Goal: Transaction & Acquisition: Purchase product/service

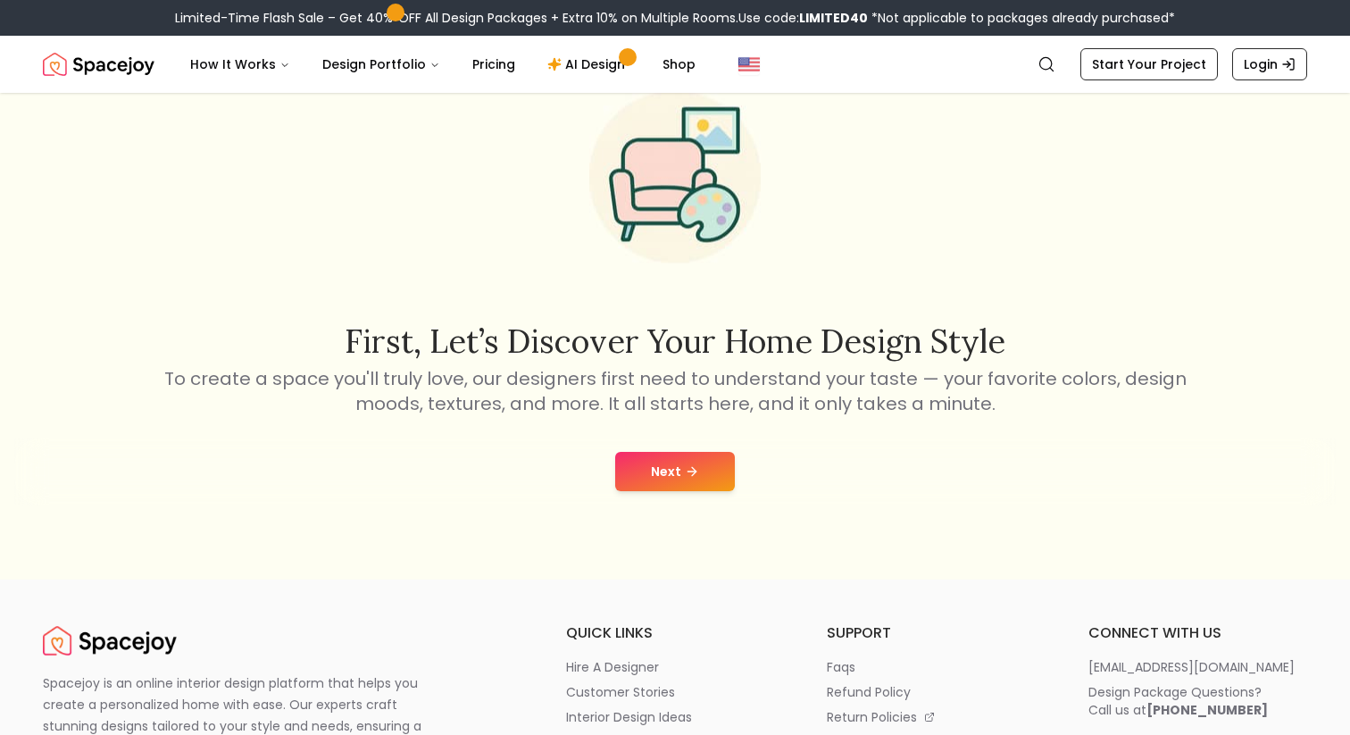
drag, startPoint x: 0, startPoint y: 0, endPoint x: 634, endPoint y: 462, distance: 784.5
click at [634, 462] on button "Next" at bounding box center [675, 471] width 120 height 39
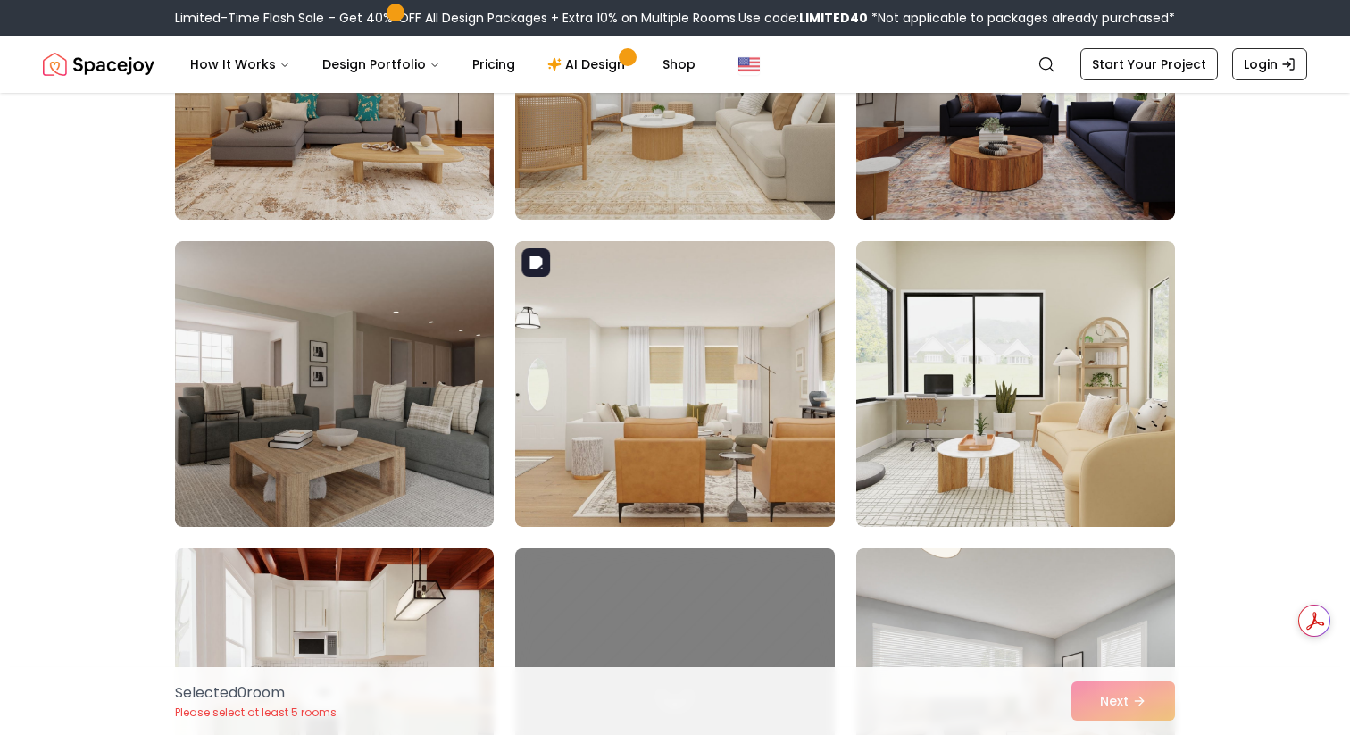
scroll to position [1538, 0]
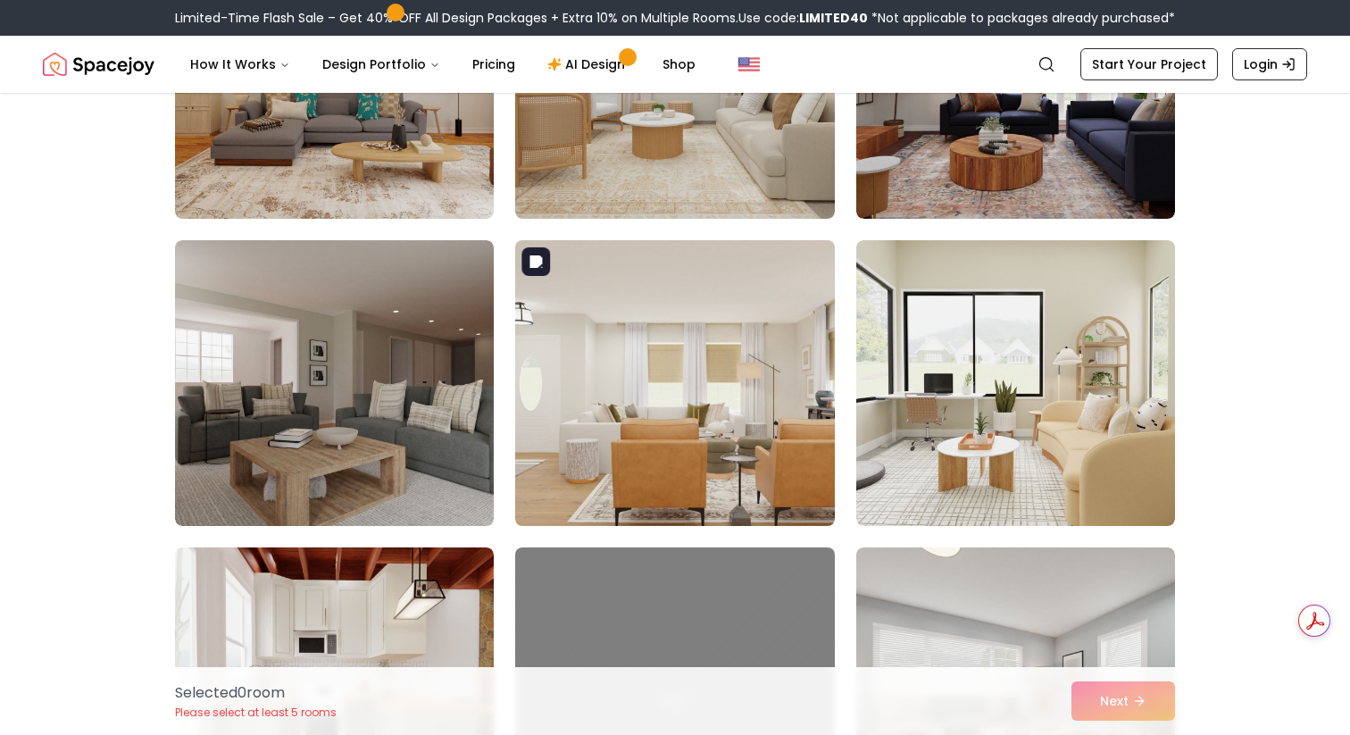
drag, startPoint x: 634, startPoint y: 462, endPoint x: 649, endPoint y: 388, distance: 75.6
click at [649, 388] on img at bounding box center [674, 383] width 335 height 300
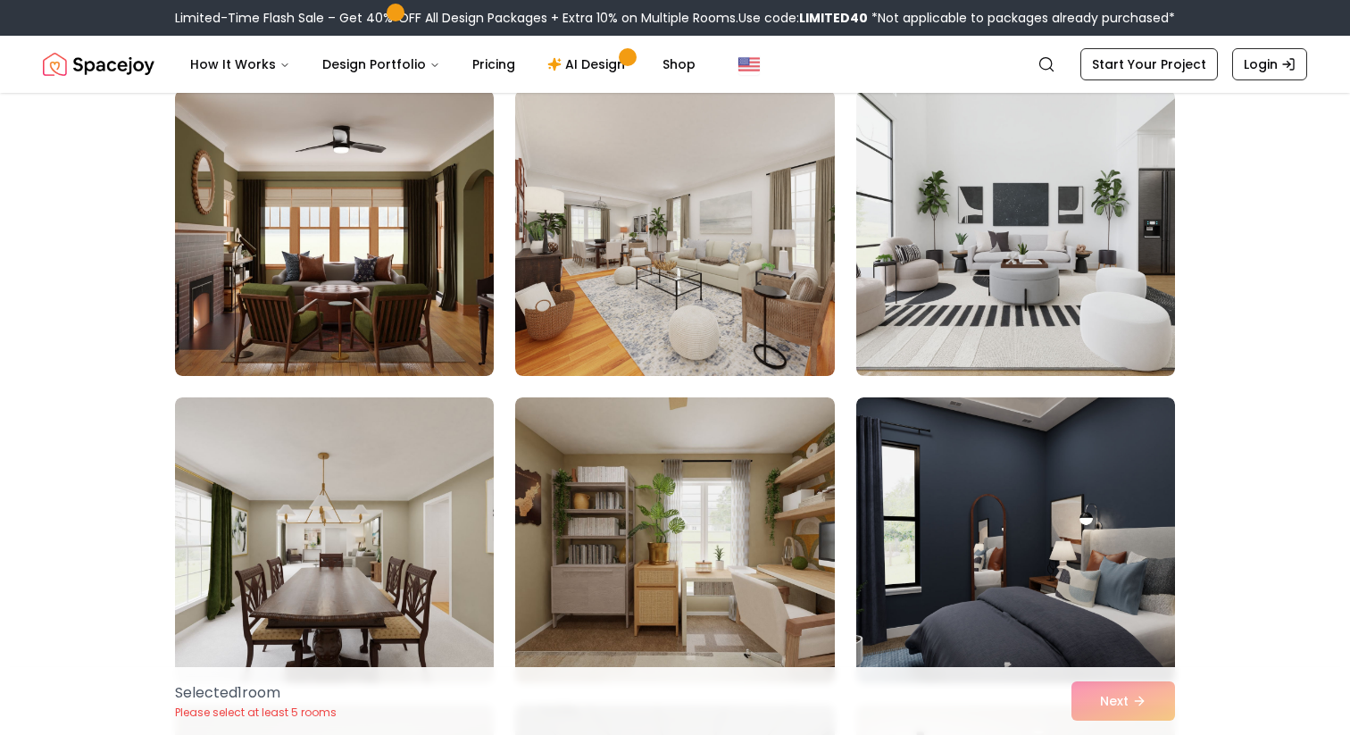
scroll to position [0, 0]
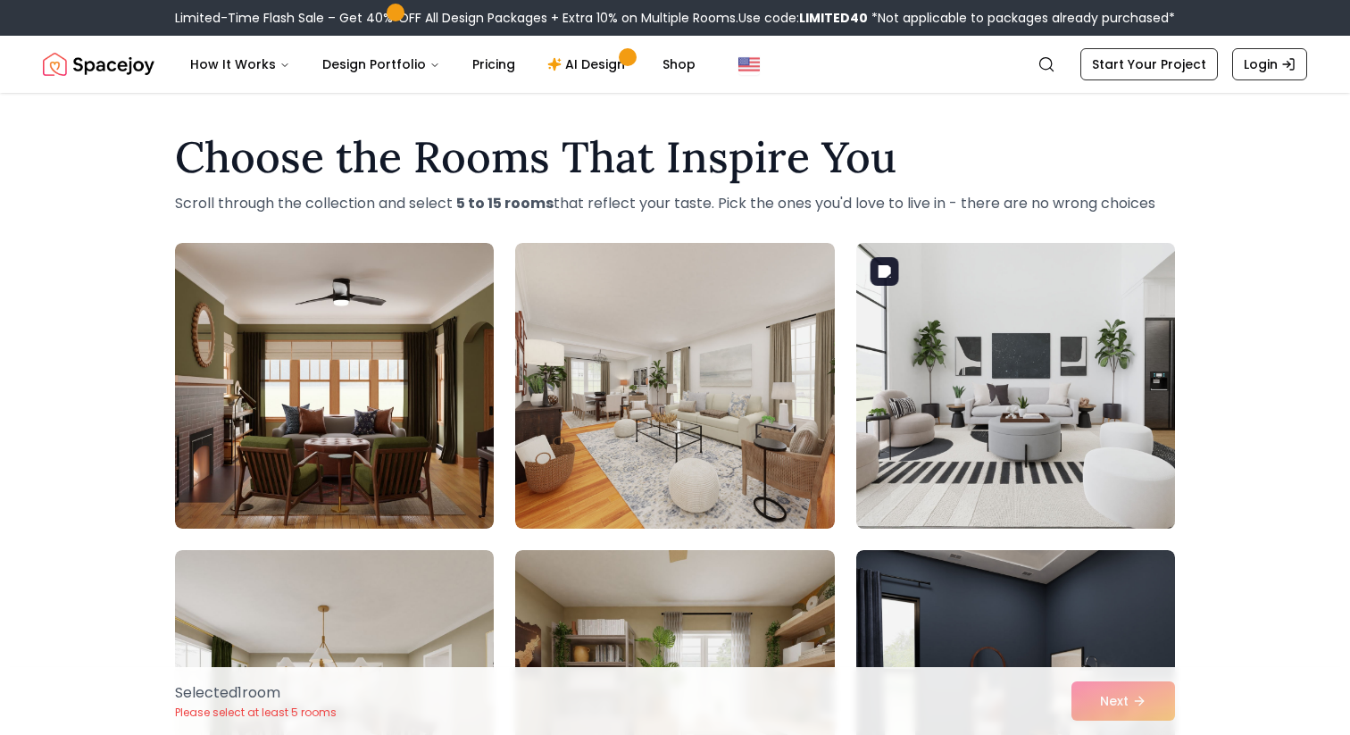
drag, startPoint x: 649, startPoint y: 388, endPoint x: 927, endPoint y: 275, distance: 299.9
click at [927, 275] on img at bounding box center [1015, 386] width 335 height 300
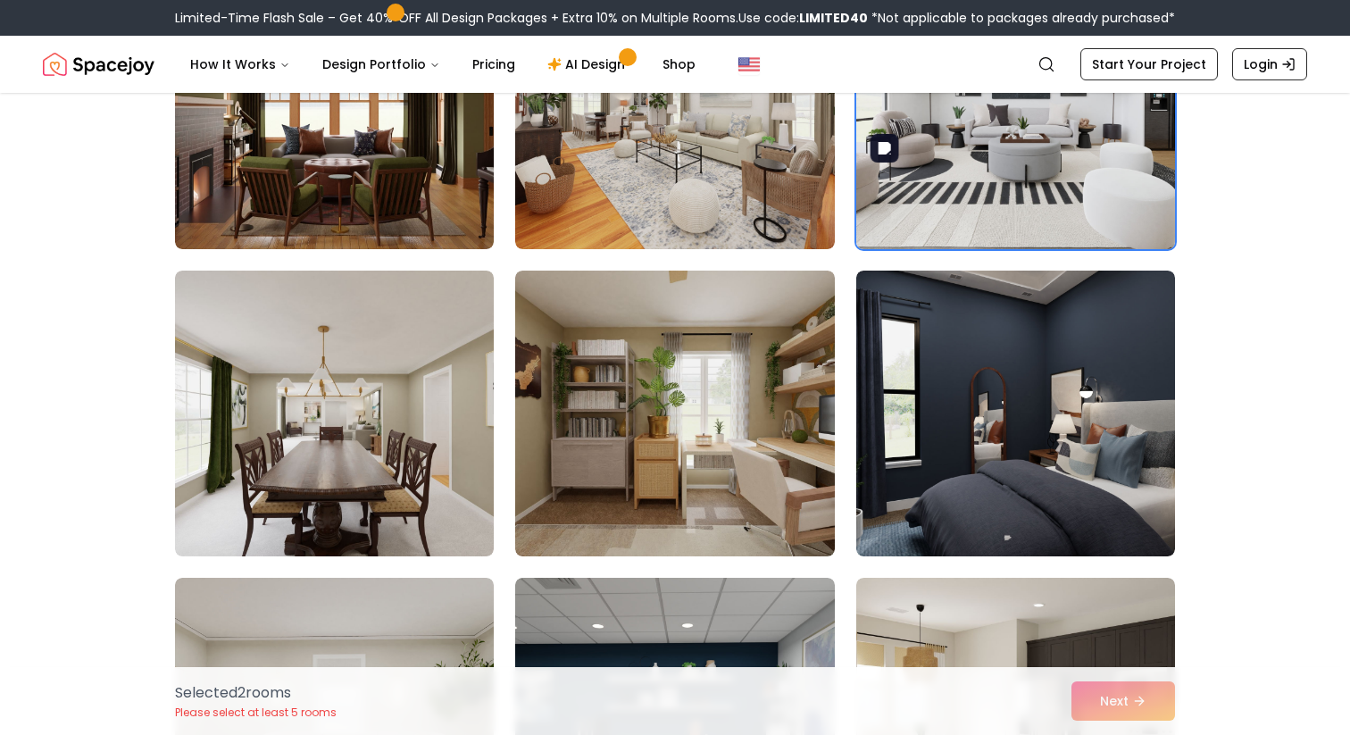
scroll to position [430, 0]
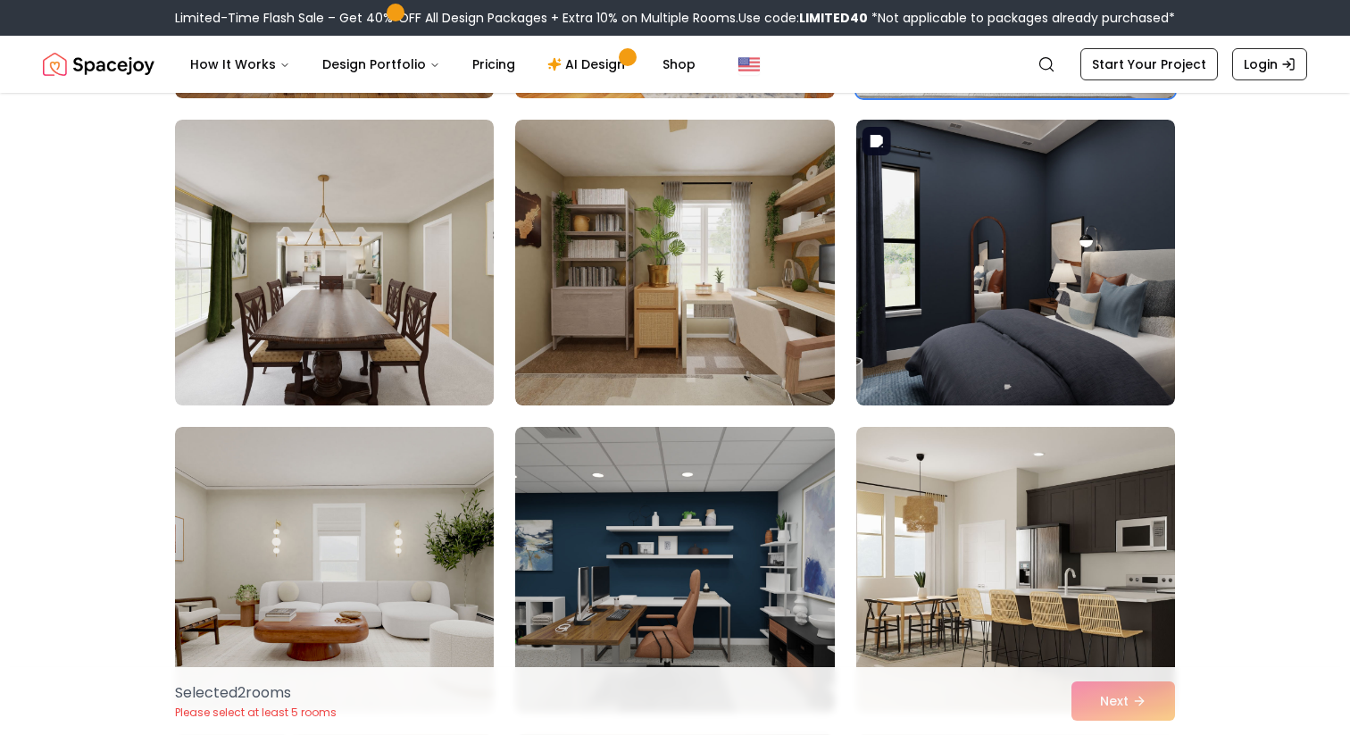
click at [927, 275] on img at bounding box center [1015, 263] width 319 height 286
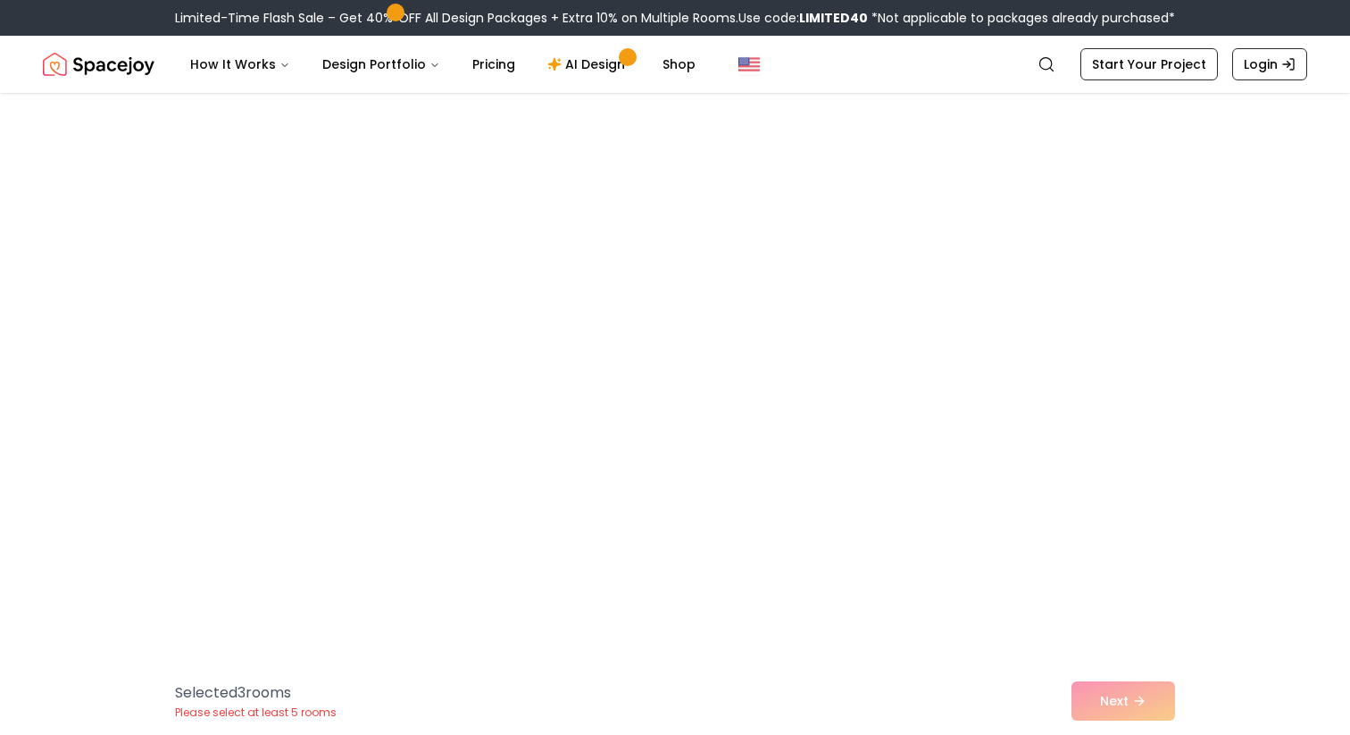
scroll to position [3804, 0]
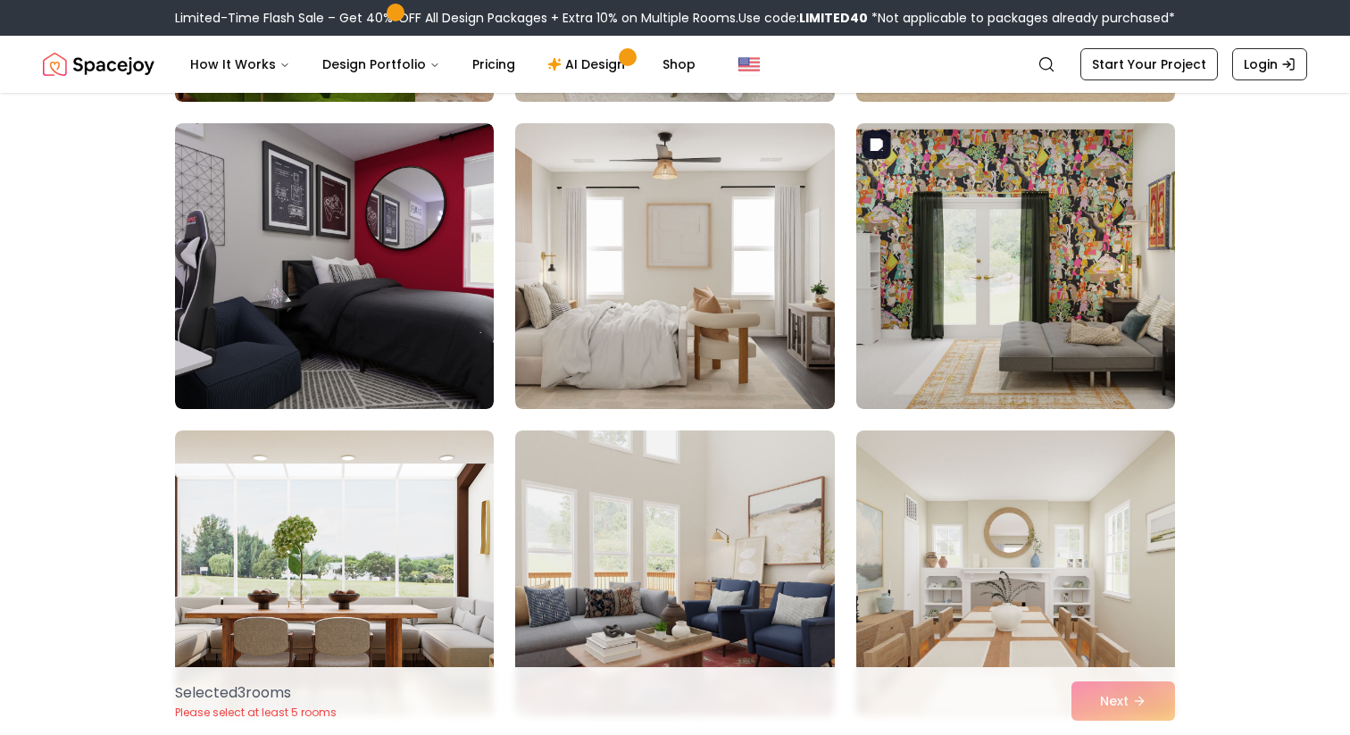
click at [647, 332] on img at bounding box center [674, 266] width 319 height 286
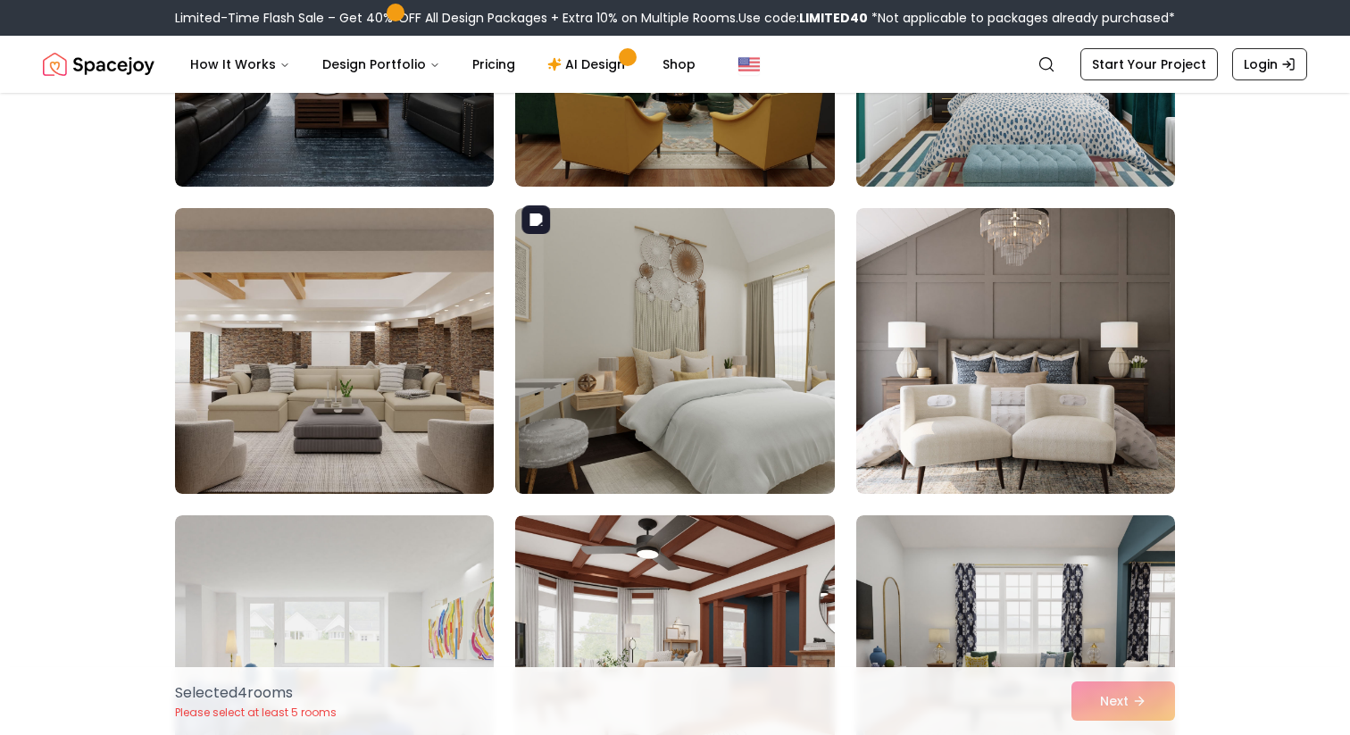
scroll to position [5879, 0]
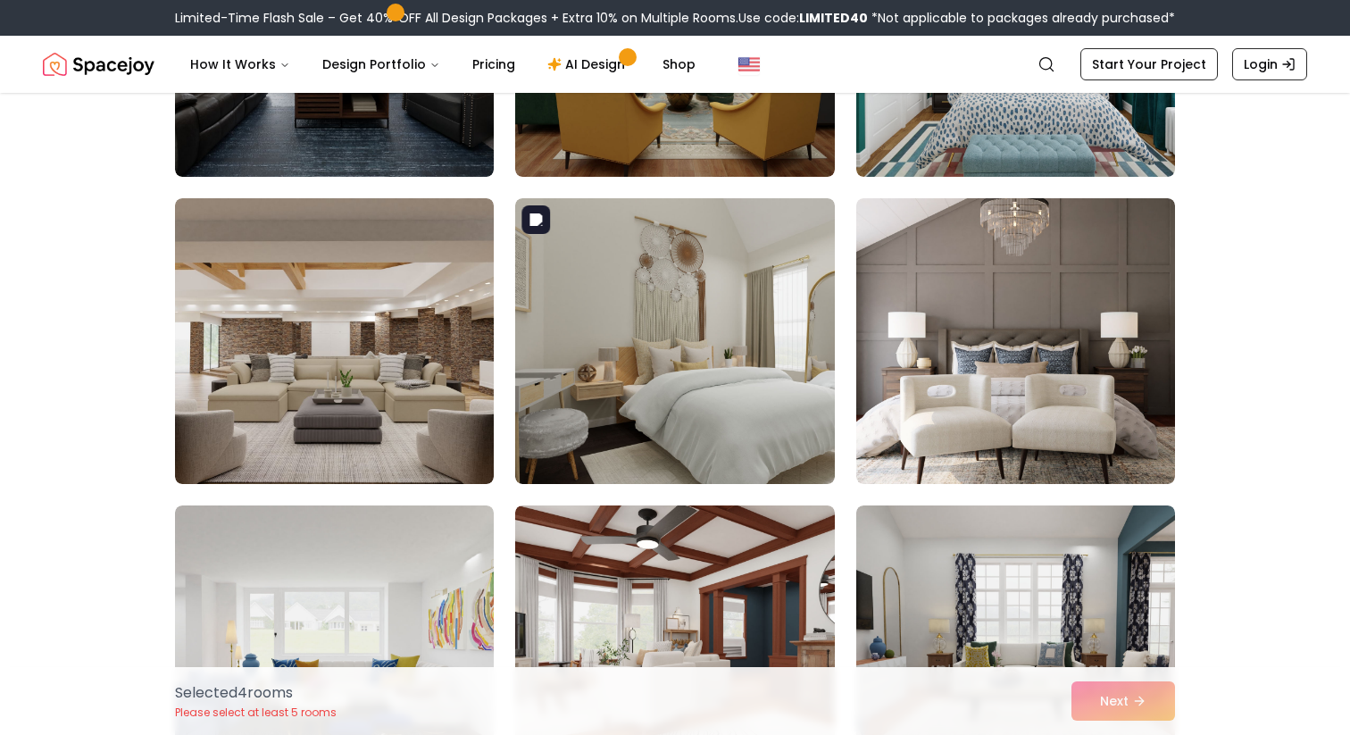
click at [761, 379] on img at bounding box center [674, 341] width 319 height 286
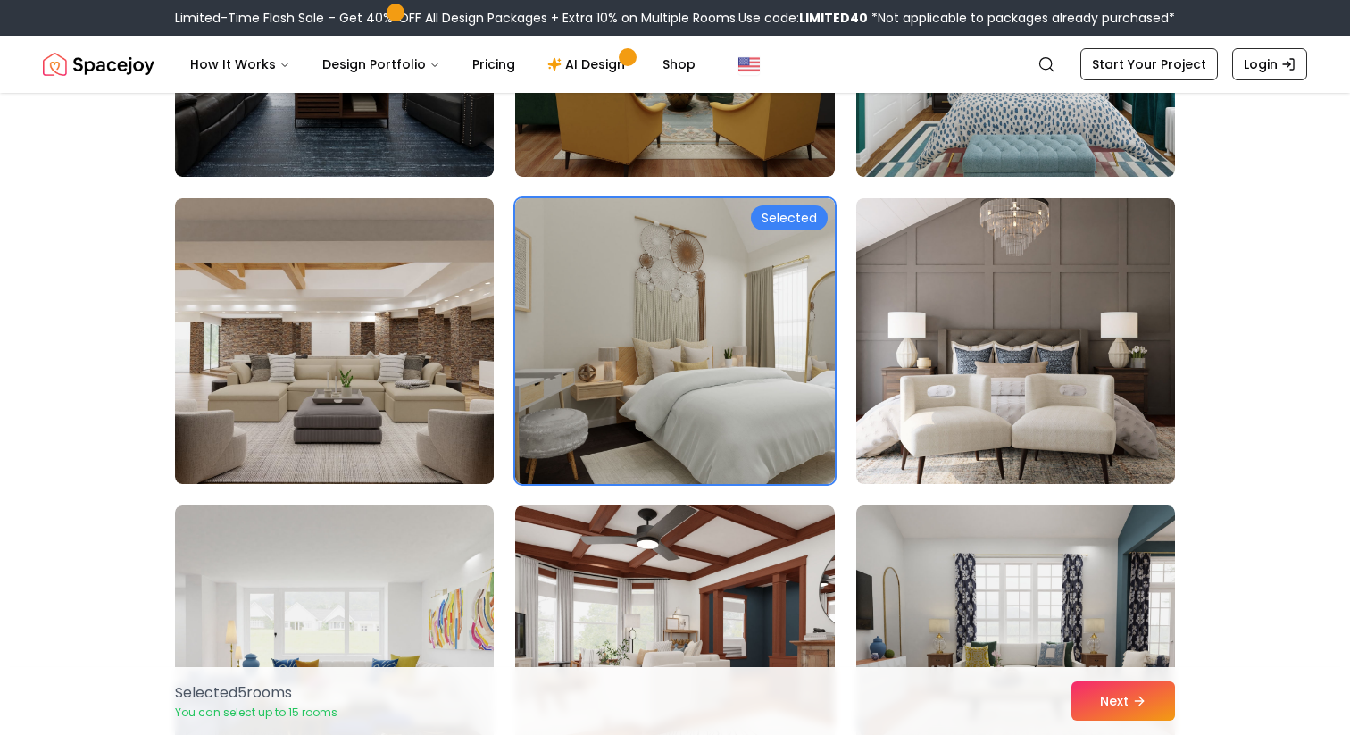
click at [1106, 694] on button "Next" at bounding box center [1123, 700] width 104 height 39
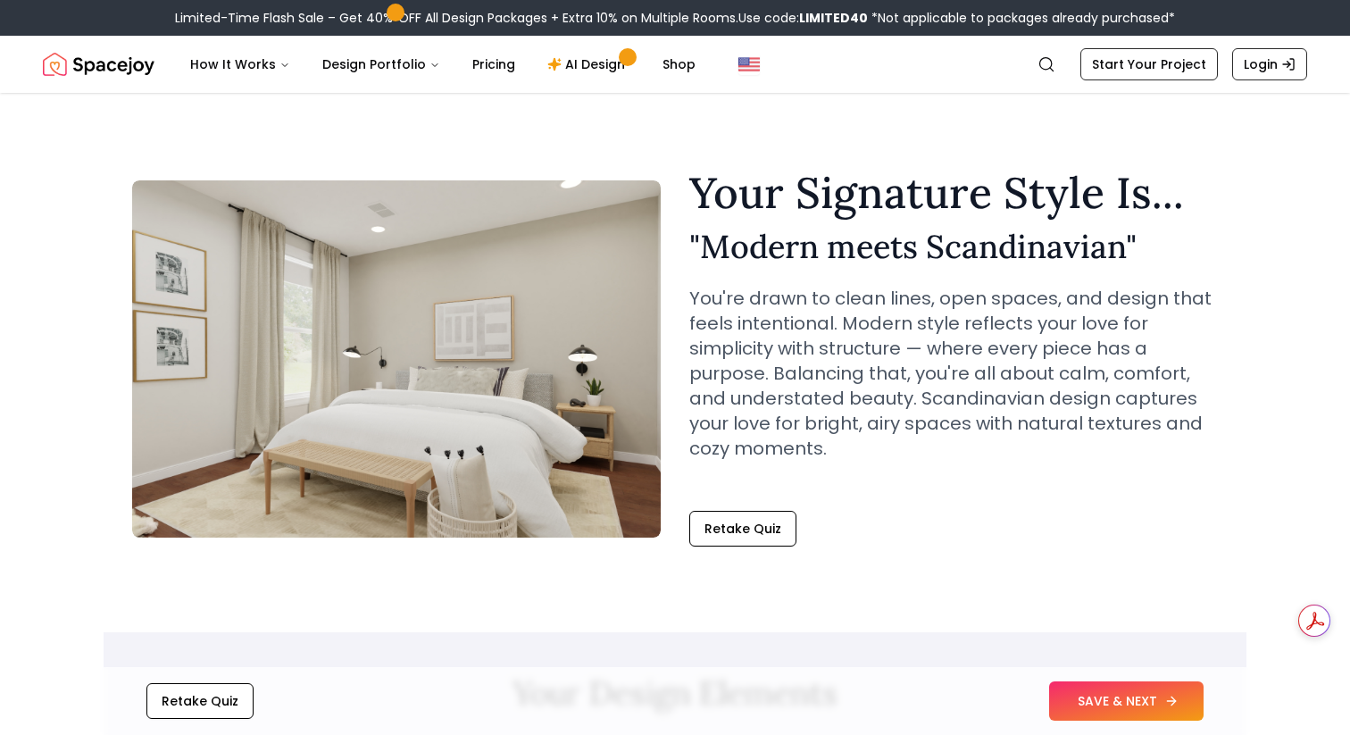
drag, startPoint x: 0, startPoint y: 0, endPoint x: 1122, endPoint y: 695, distance: 1320.1
click at [1122, 695] on button "SAVE & NEXT" at bounding box center [1126, 700] width 154 height 39
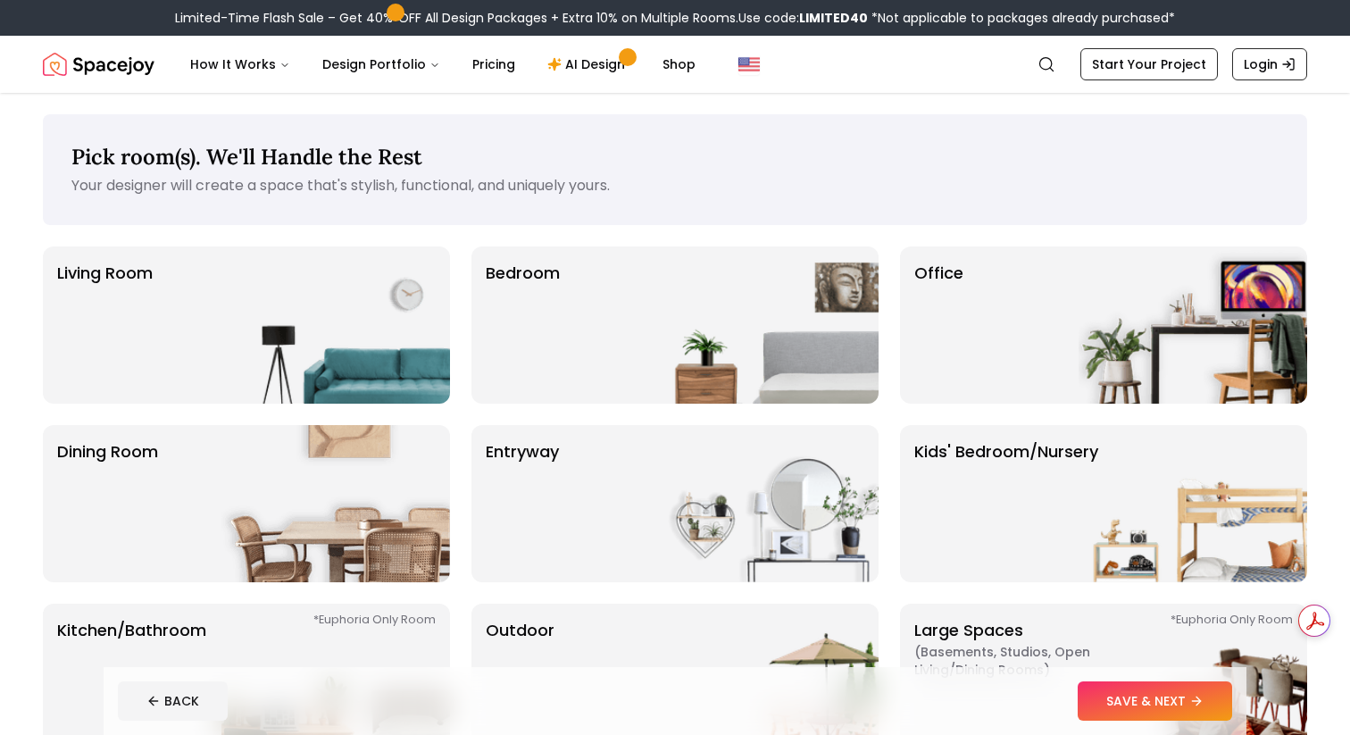
click at [570, 347] on div "Bedroom" at bounding box center [674, 324] width 407 height 157
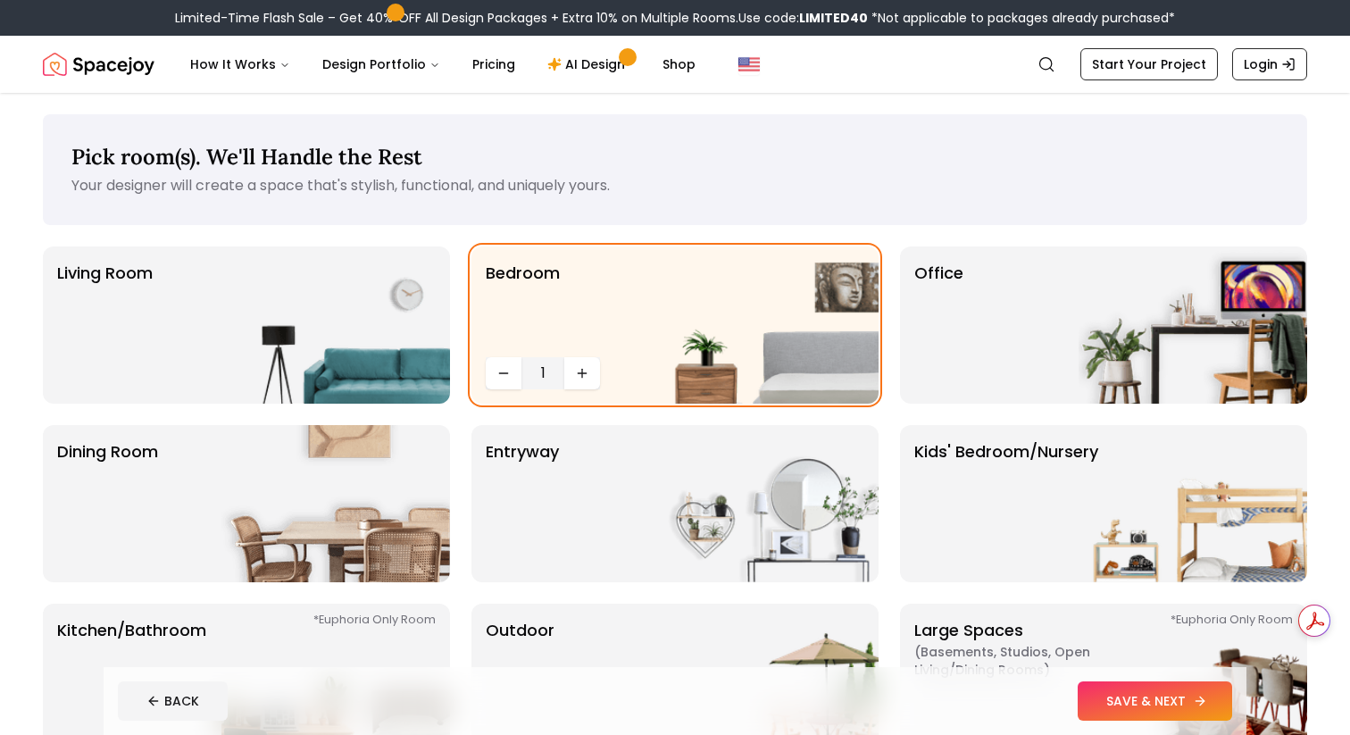
drag, startPoint x: 0, startPoint y: 0, endPoint x: 1151, endPoint y: 699, distance: 1346.3
click at [1151, 699] on button "SAVE & NEXT" at bounding box center [1154, 700] width 154 height 39
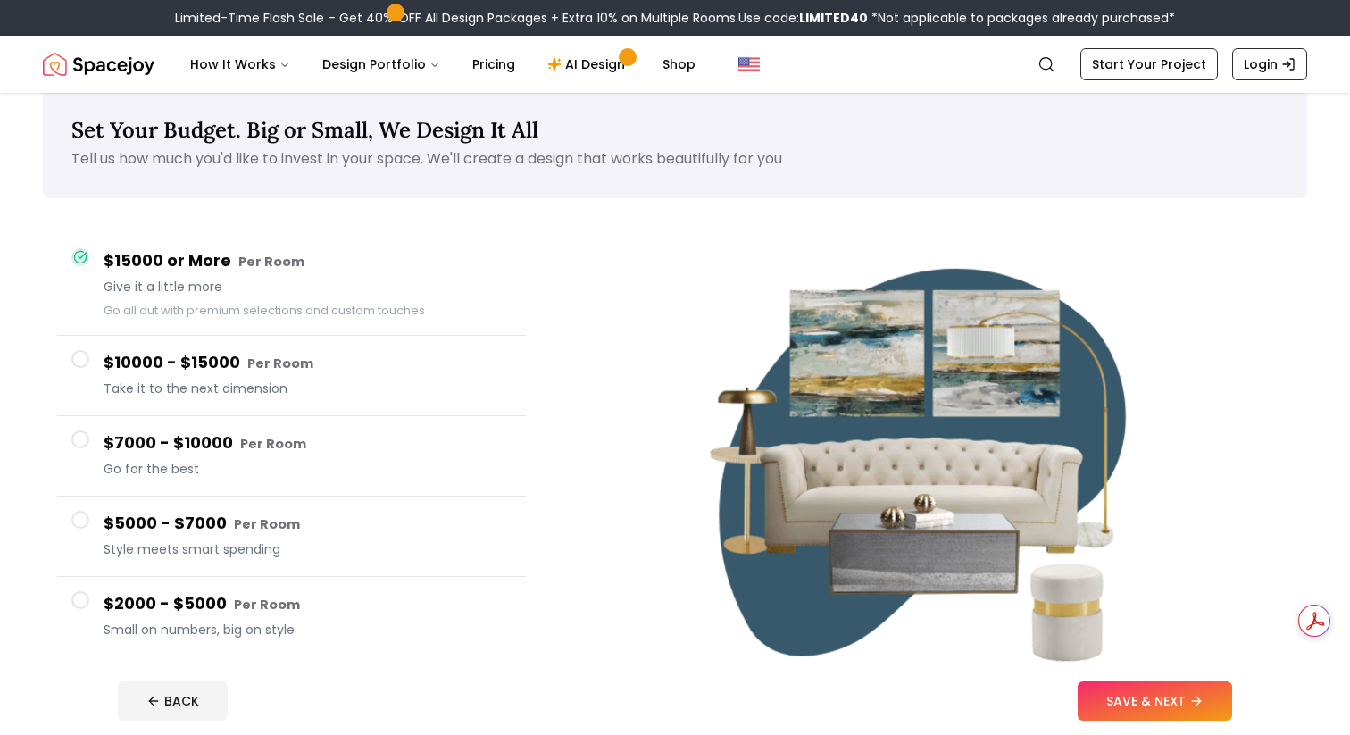
scroll to position [37, 0]
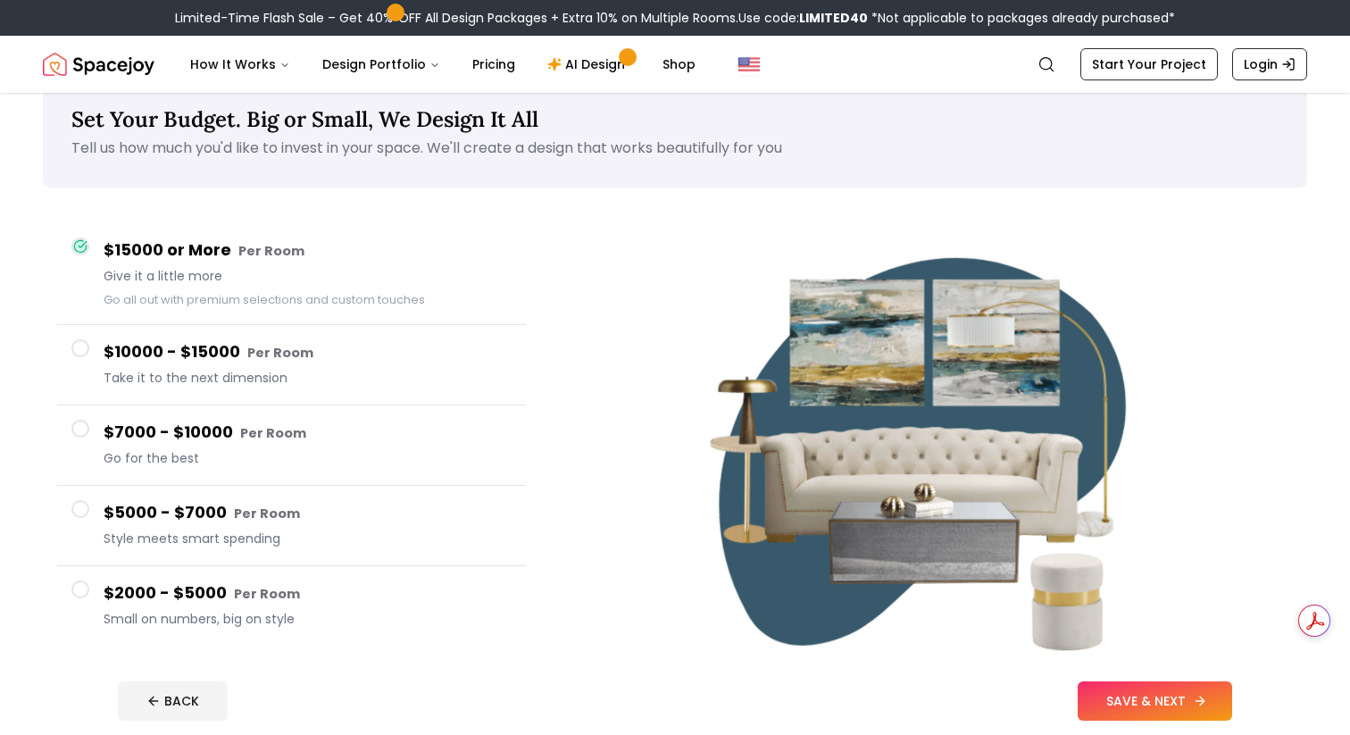
drag, startPoint x: 1151, startPoint y: 699, endPoint x: 1100, endPoint y: 691, distance: 51.5
click at [1100, 691] on button "SAVE & NEXT" at bounding box center [1154, 700] width 154 height 39
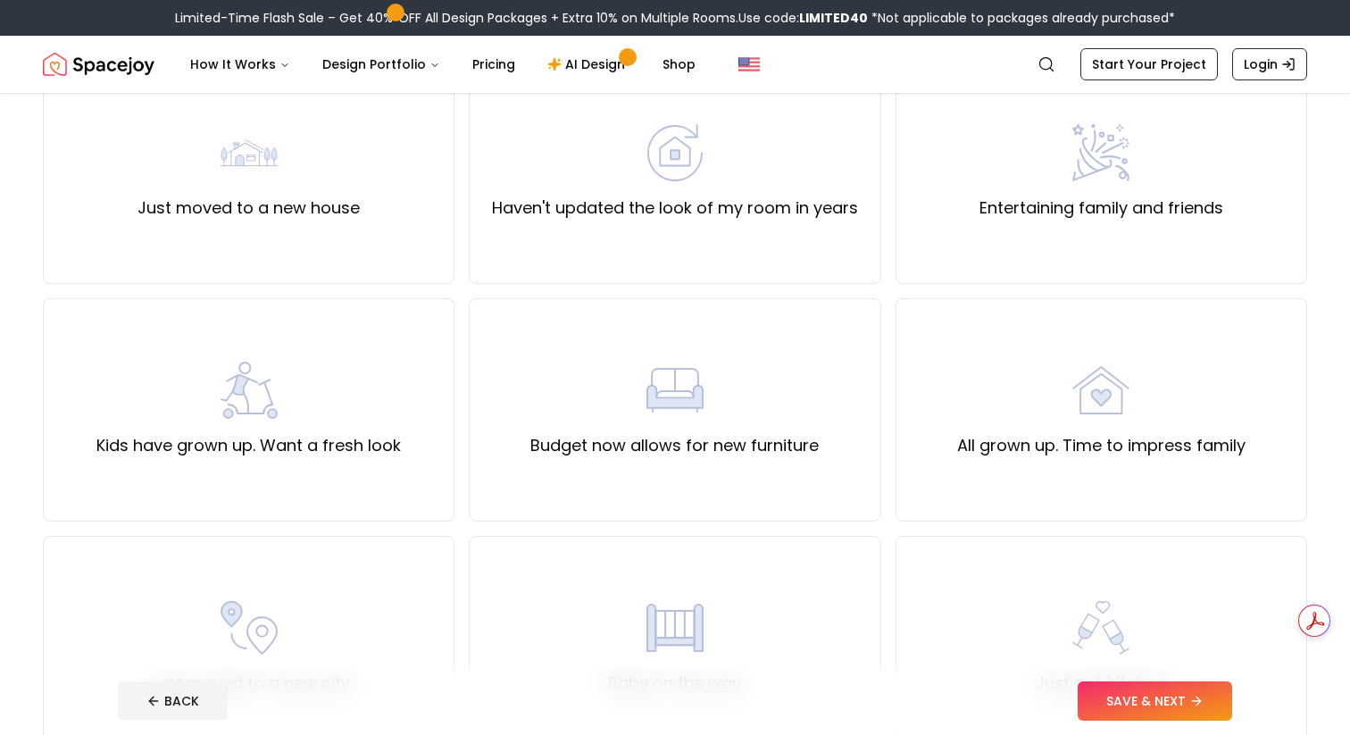
scroll to position [189, 0]
click at [723, 214] on label "Haven't updated the look of my room in years" at bounding box center [675, 204] width 366 height 25
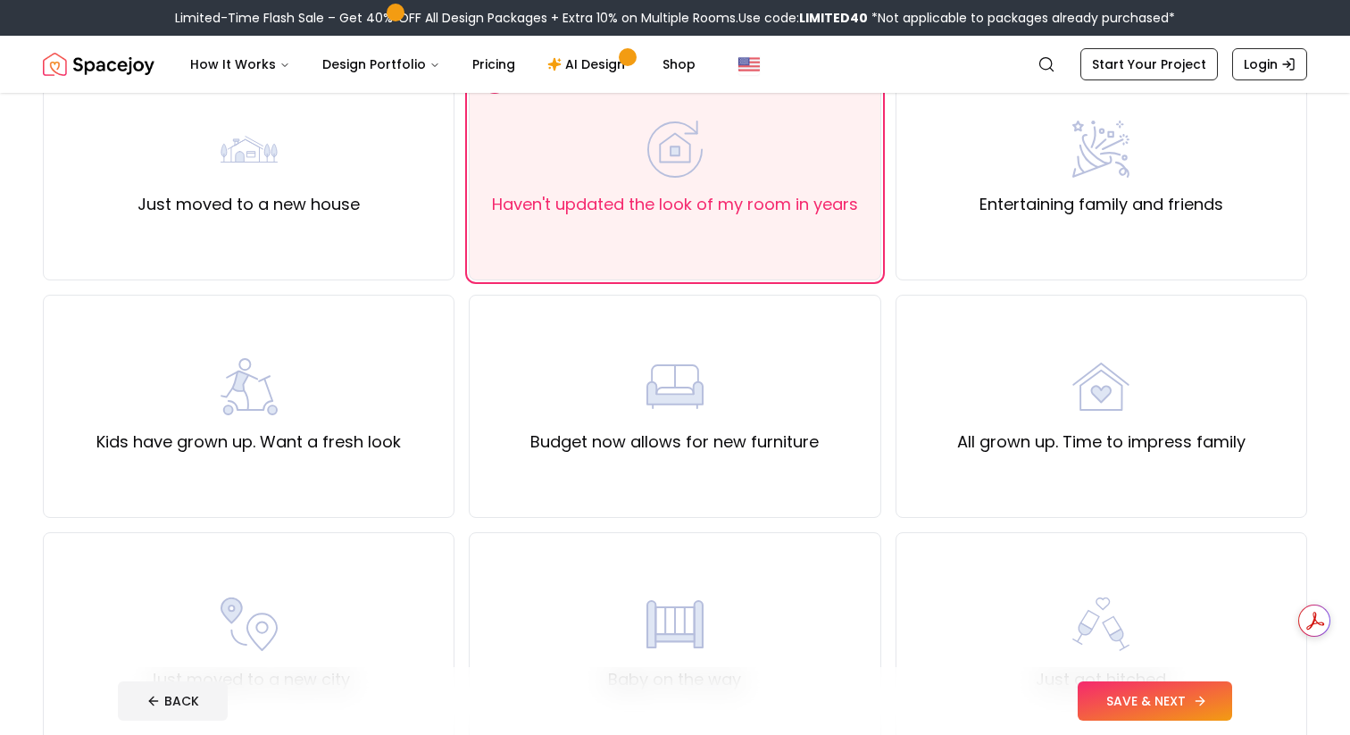
click at [1177, 711] on button "SAVE & NEXT" at bounding box center [1154, 700] width 154 height 39
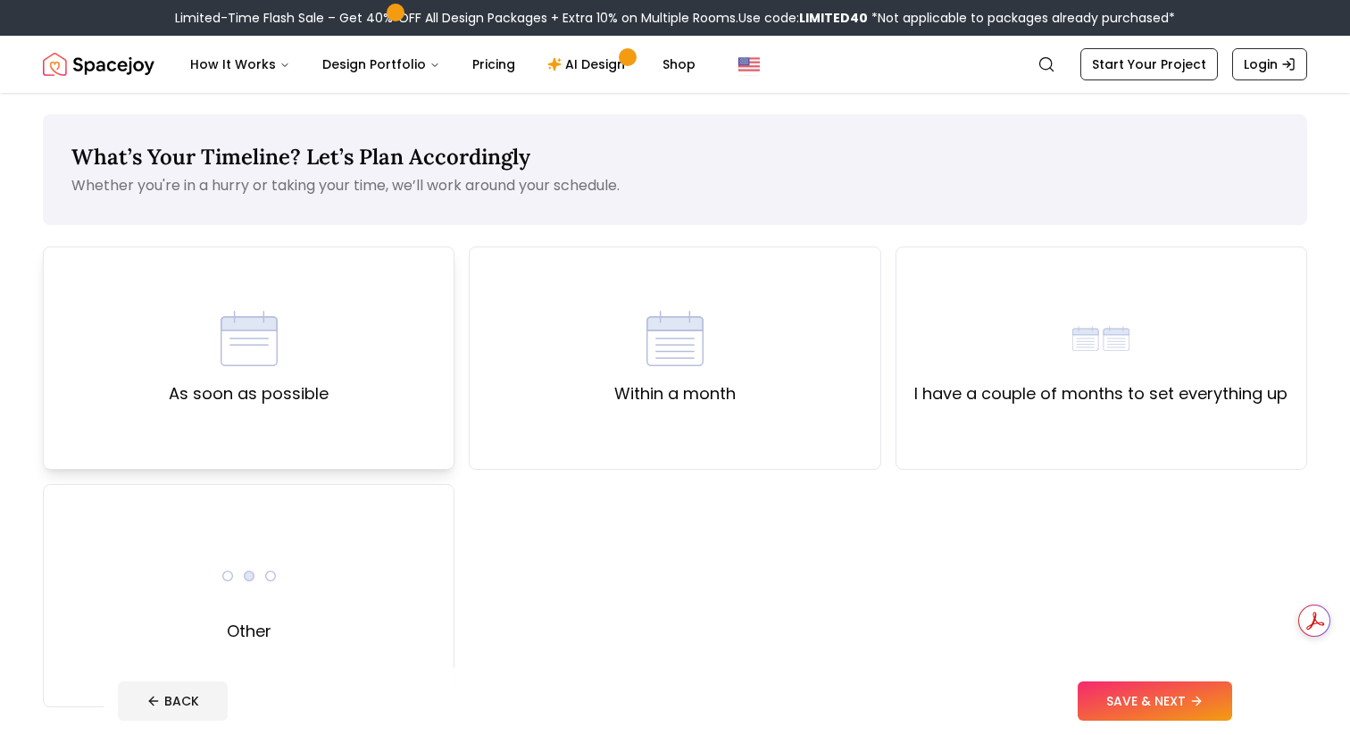
drag, startPoint x: 1177, startPoint y: 711, endPoint x: 304, endPoint y: 395, distance: 928.1
click at [304, 395] on label "As soon as possible" at bounding box center [249, 393] width 160 height 25
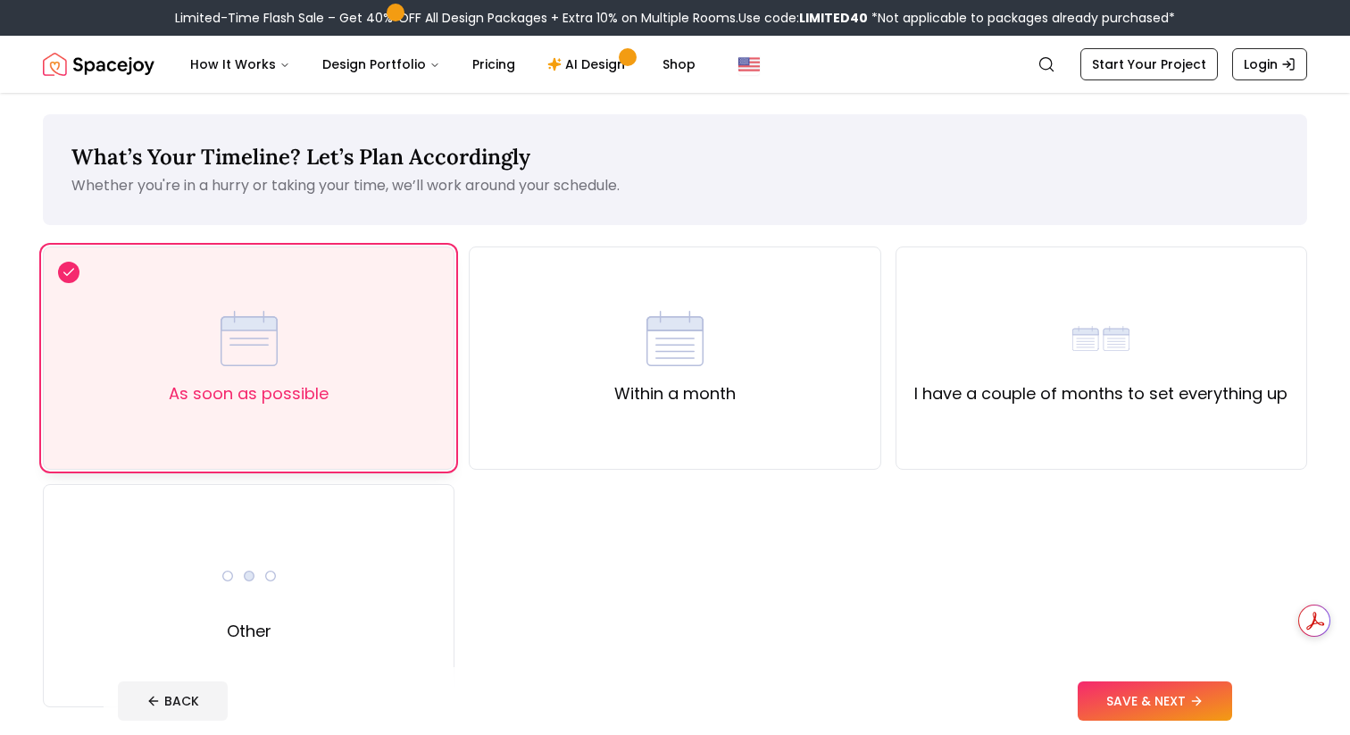
click at [1171, 678] on footer "BACK SAVE & NEXT" at bounding box center [675, 701] width 1143 height 68
drag, startPoint x: 304, startPoint y: 395, endPoint x: 1163, endPoint y: 689, distance: 908.4
click at [1163, 689] on button "SAVE & NEXT" at bounding box center [1154, 700] width 154 height 39
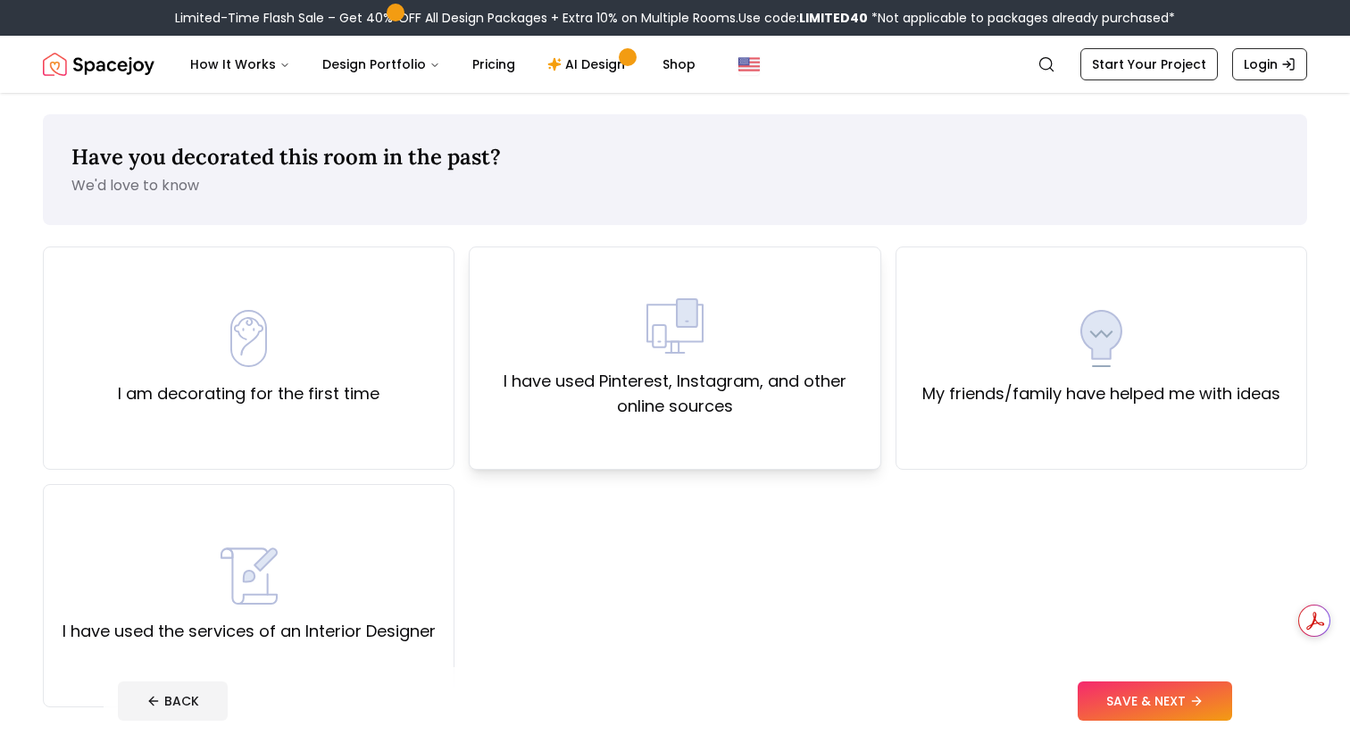
drag, startPoint x: 1163, startPoint y: 689, endPoint x: 749, endPoint y: 420, distance: 494.2
click at [749, 420] on div "I have used Pinterest, Instagram, and other online sources" at bounding box center [675, 357] width 412 height 223
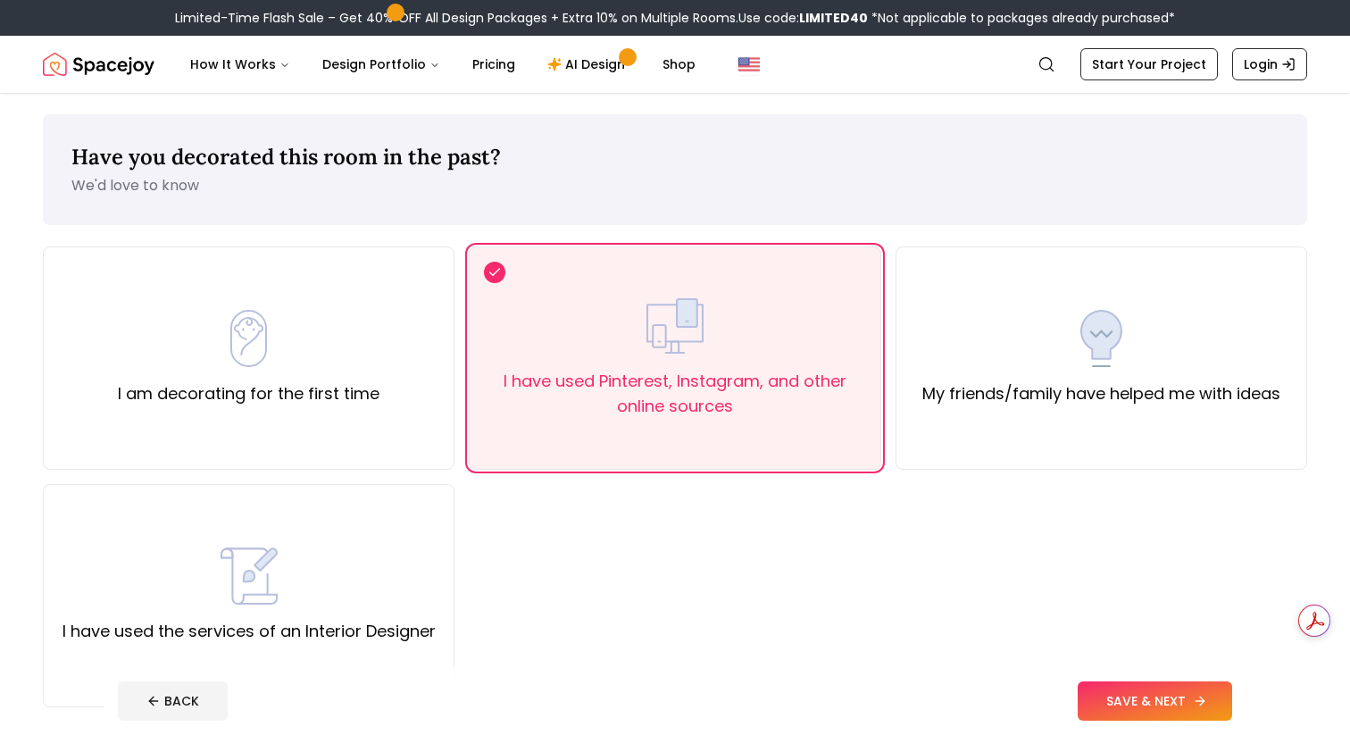
drag, startPoint x: 749, startPoint y: 420, endPoint x: 1190, endPoint y: 699, distance: 522.0
click at [1190, 699] on button "SAVE & NEXT" at bounding box center [1154, 700] width 154 height 39
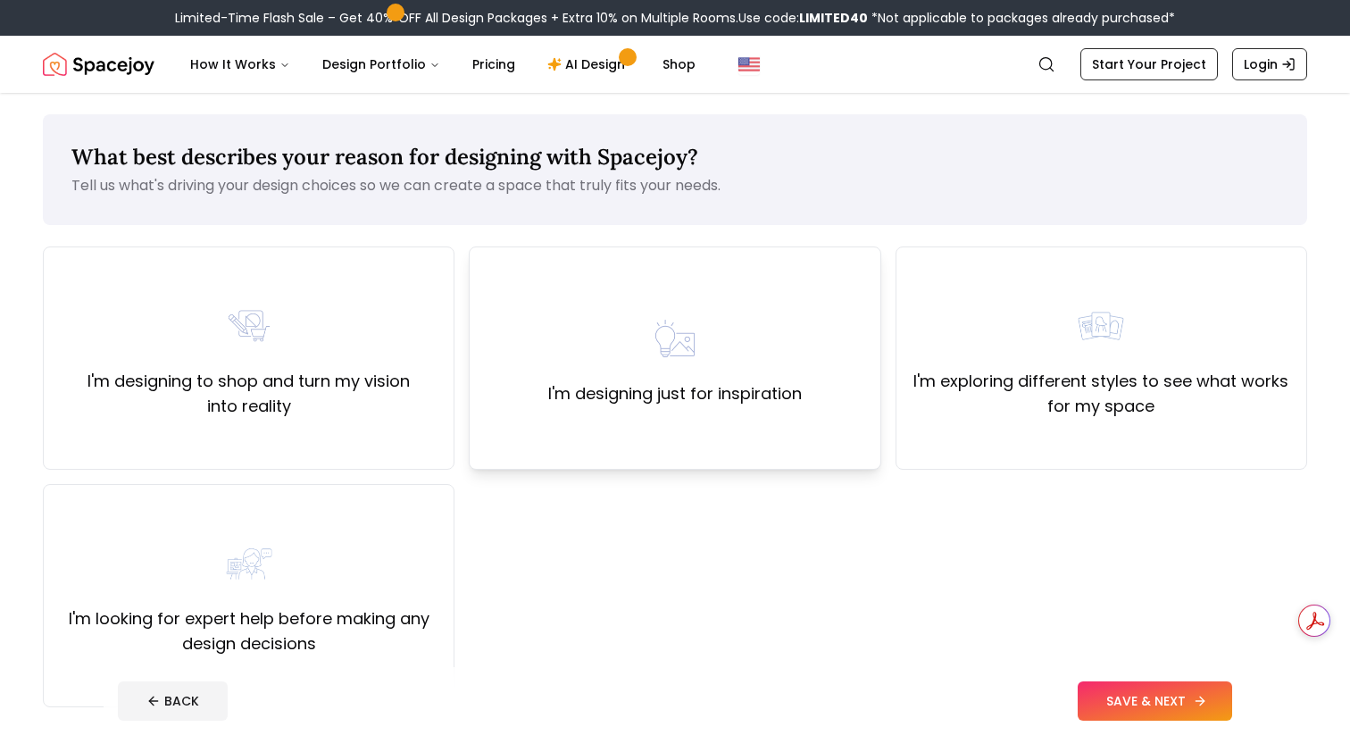
drag, startPoint x: 1190, startPoint y: 699, endPoint x: 733, endPoint y: 454, distance: 518.4
click at [733, 454] on div "I'm designing just for inspiration" at bounding box center [675, 357] width 412 height 223
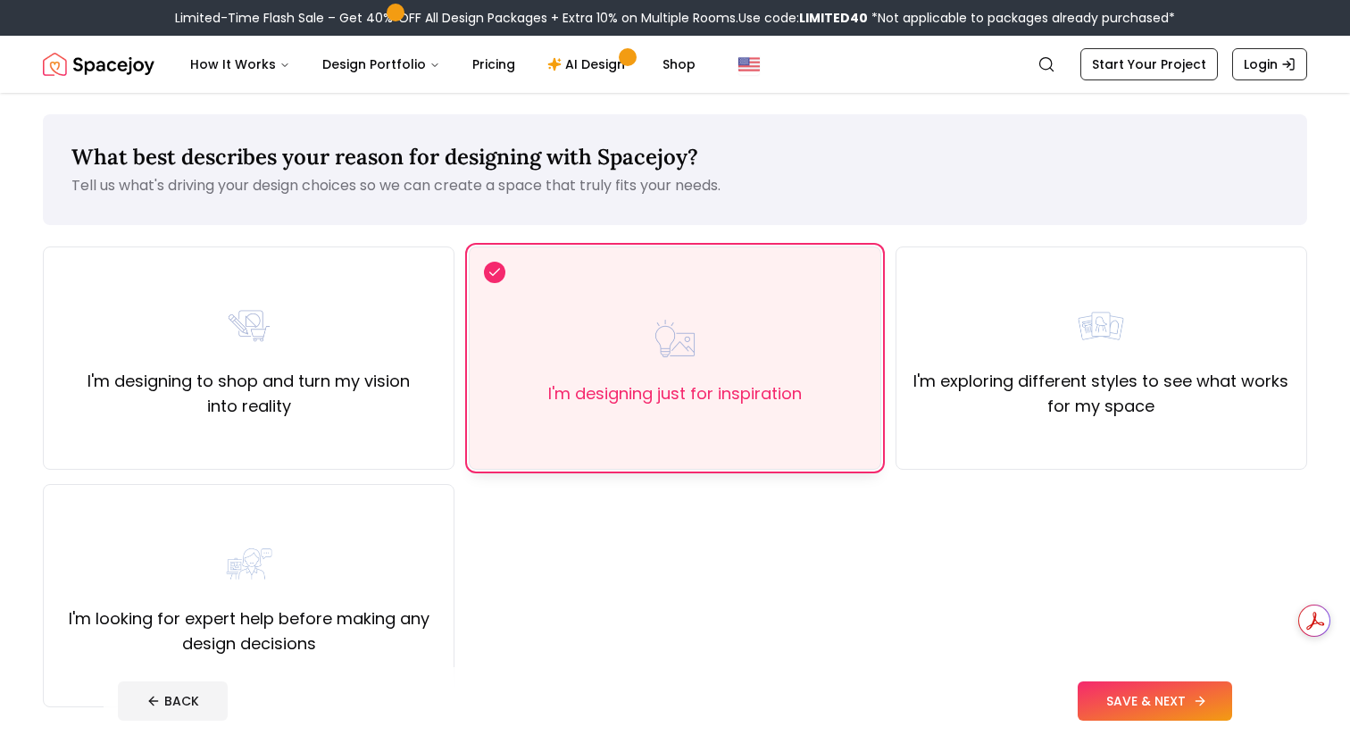
click at [1159, 407] on label "I'm exploring different styles to see what works for my space" at bounding box center [1101, 394] width 381 height 50
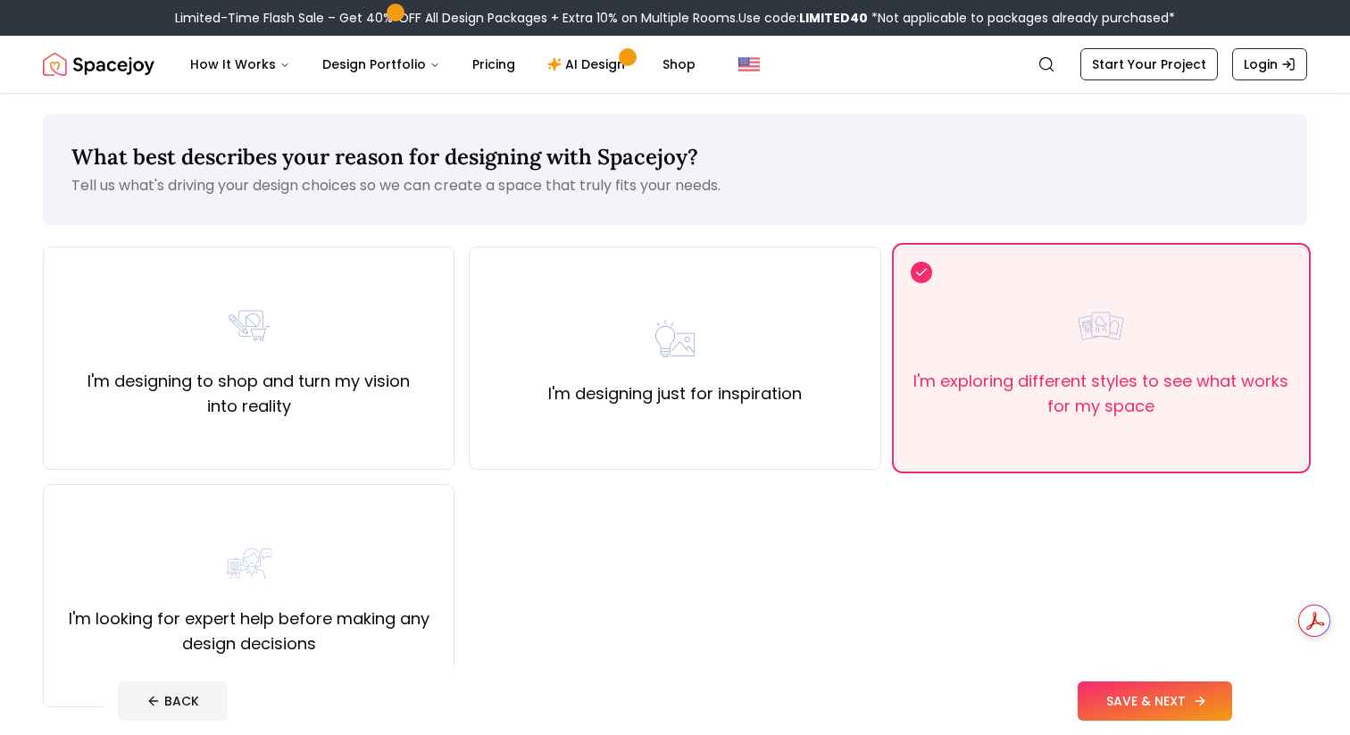
drag, startPoint x: 733, startPoint y: 454, endPoint x: 1141, endPoint y: 709, distance: 480.8
click at [1141, 709] on button "SAVE & NEXT" at bounding box center [1154, 700] width 154 height 39
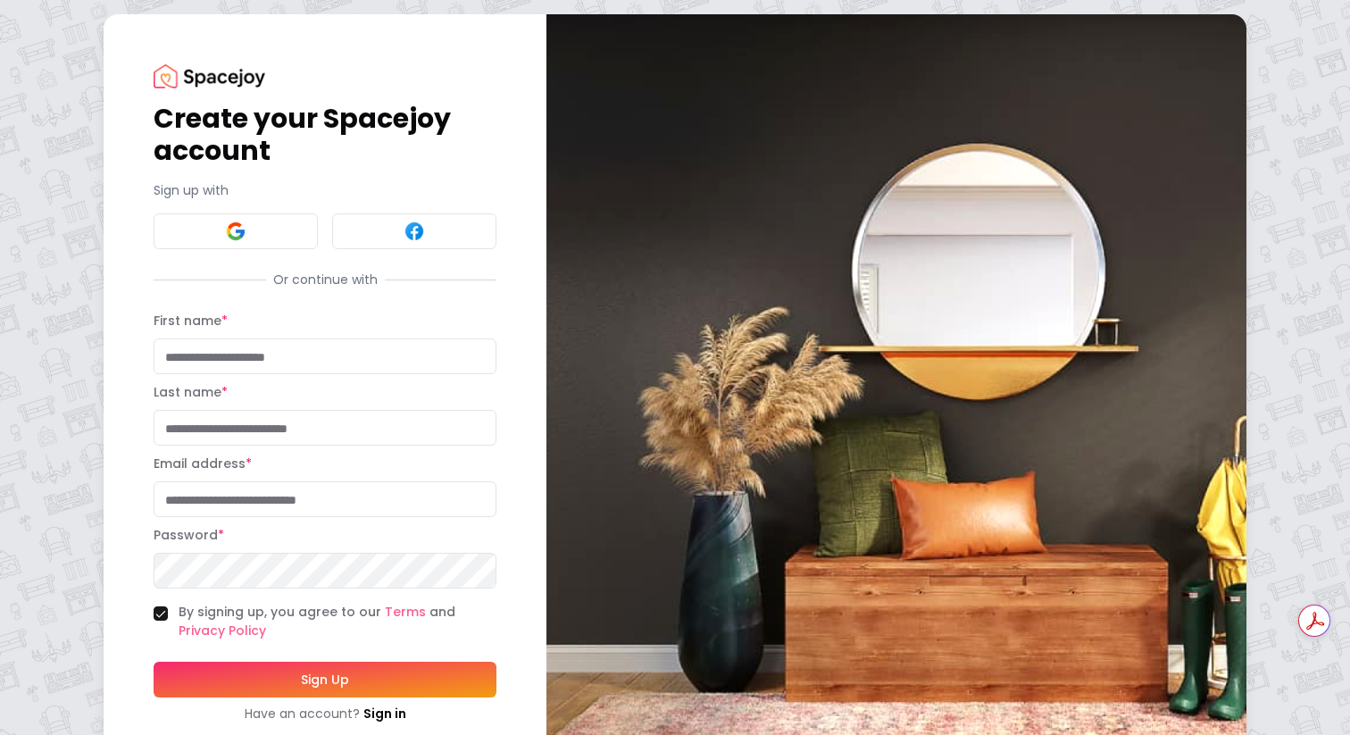
click at [198, 246] on button at bounding box center [236, 231] width 164 height 36
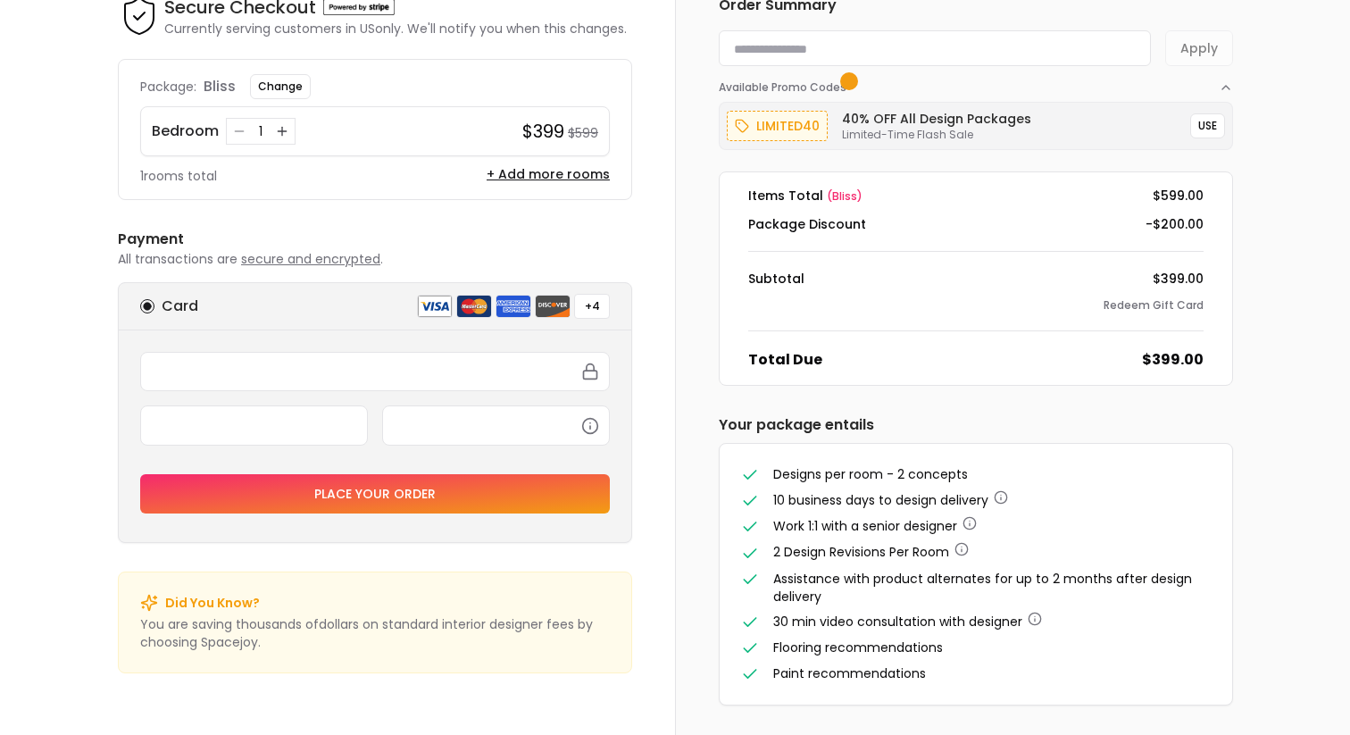
scroll to position [101, 0]
